Goal: Browse casually: Explore the website without a specific task or goal

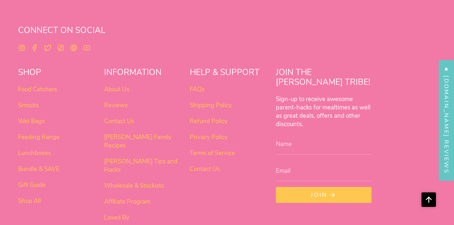
scroll to position [593, 0]
